Goal: Navigation & Orientation: Find specific page/section

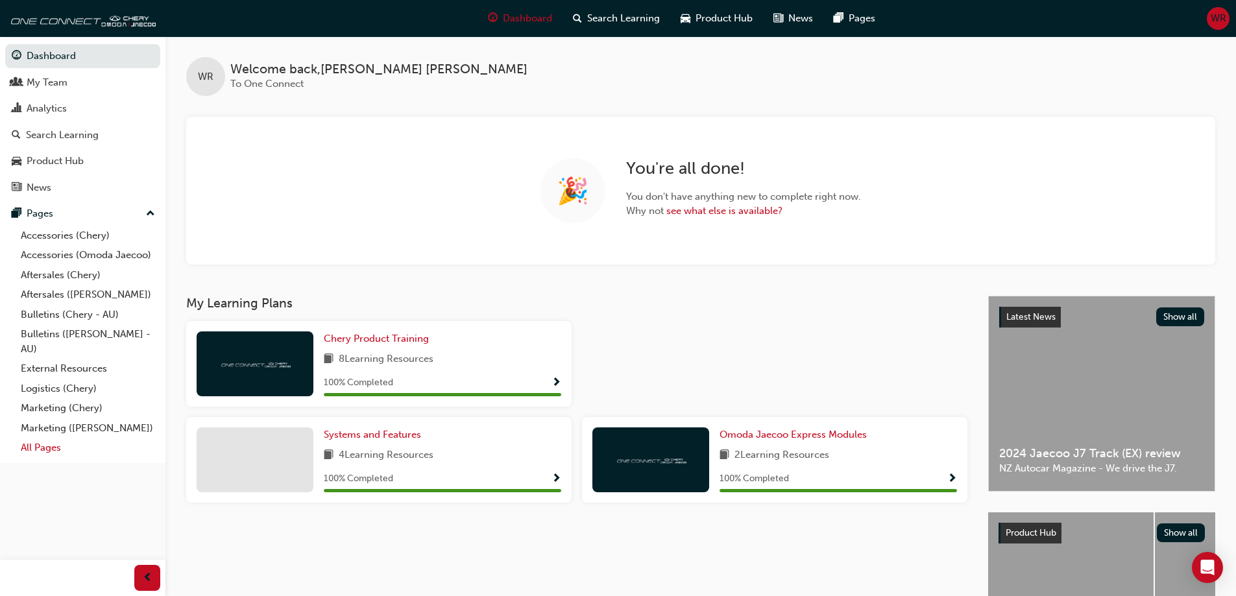
click at [42, 449] on link "All Pages" at bounding box center [88, 448] width 145 height 20
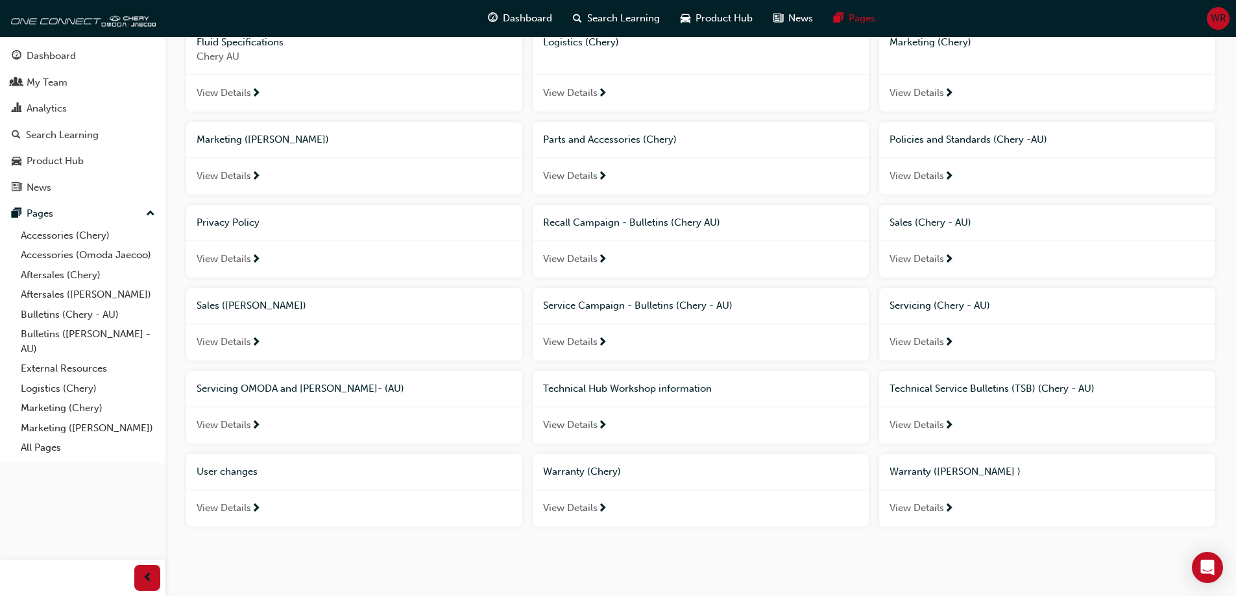
scroll to position [496, 0]
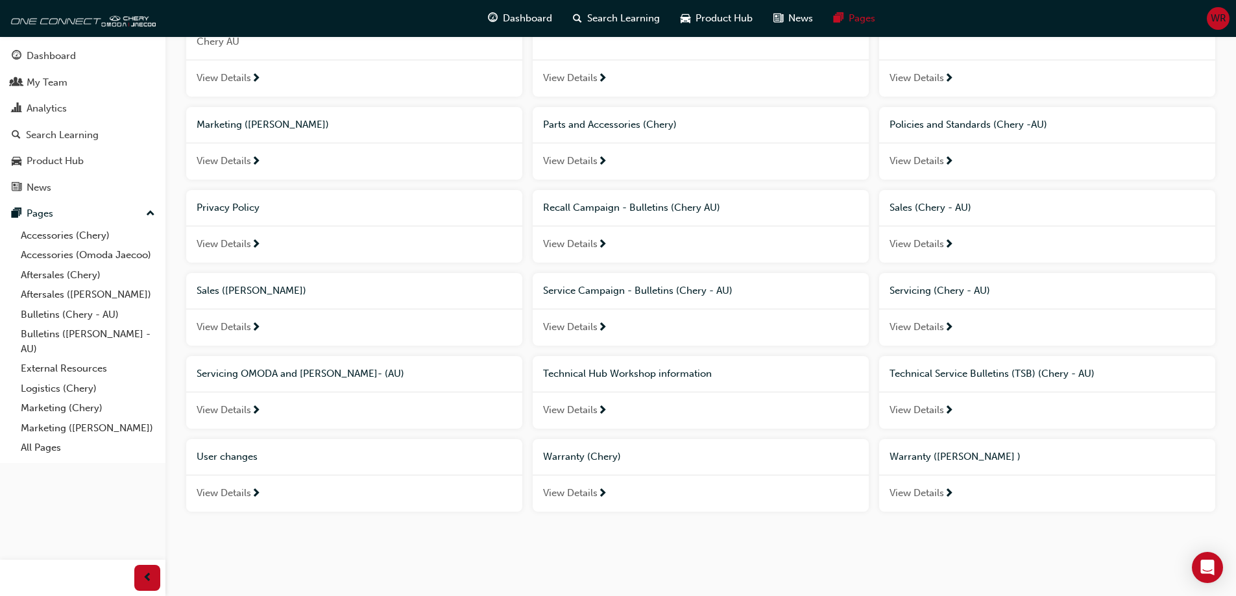
click at [230, 411] on span "View Details" at bounding box center [224, 410] width 54 height 15
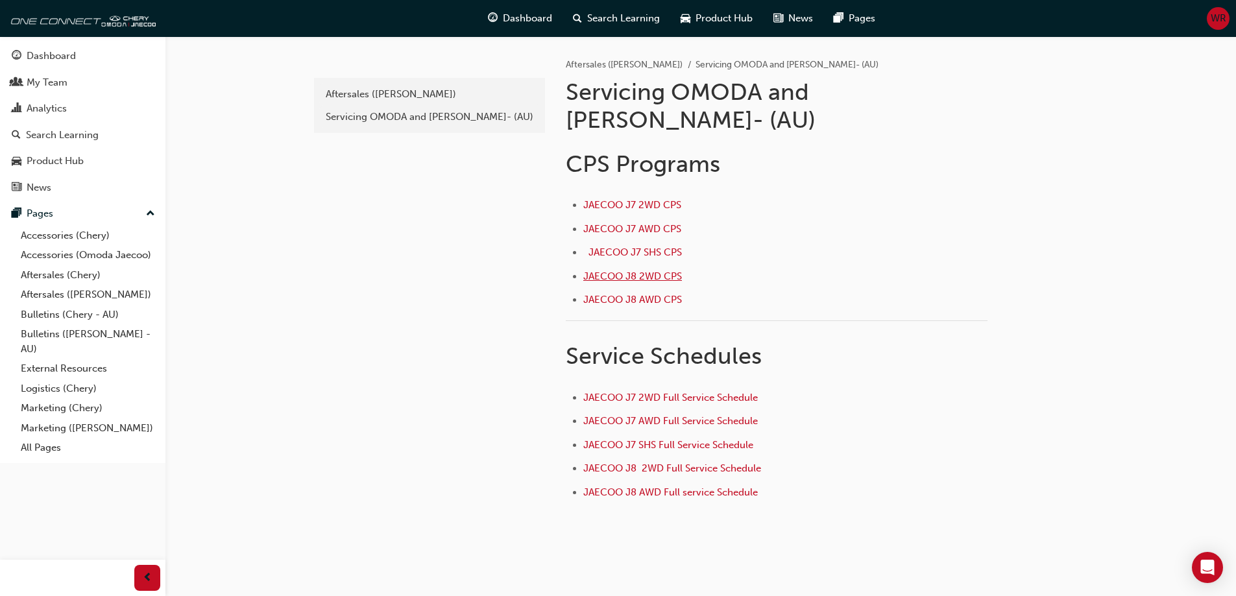
click at [651, 270] on span "JAECOO J8 2WD CPS" at bounding box center [632, 276] width 99 height 12
